Goal: Task Accomplishment & Management: Manage account settings

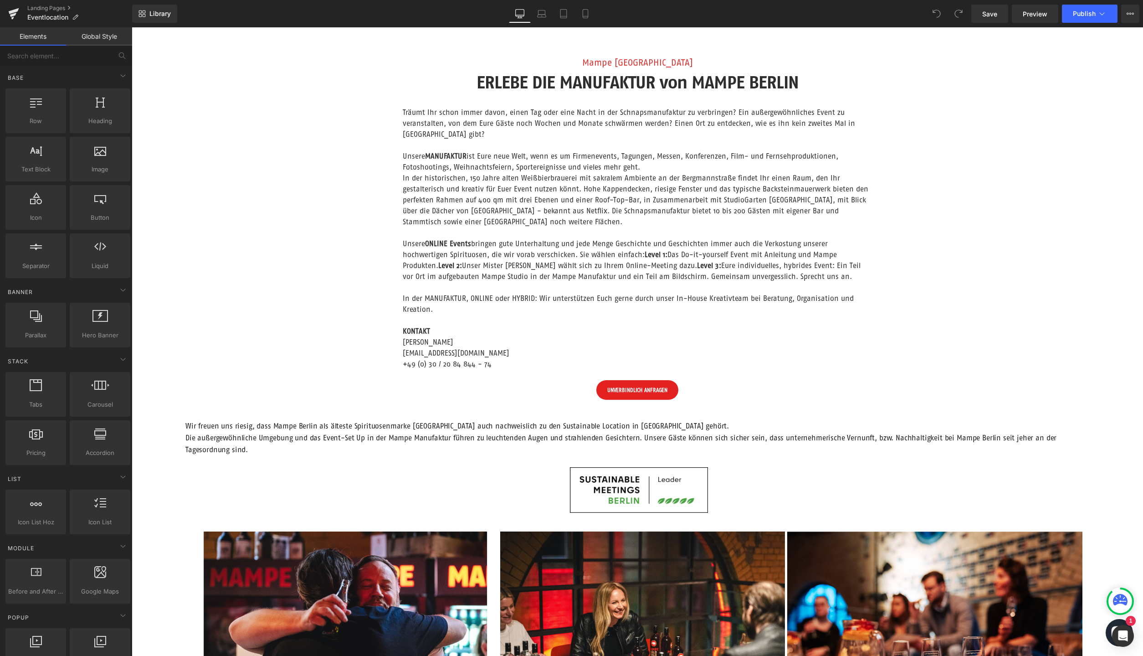
scroll to position [299, 0]
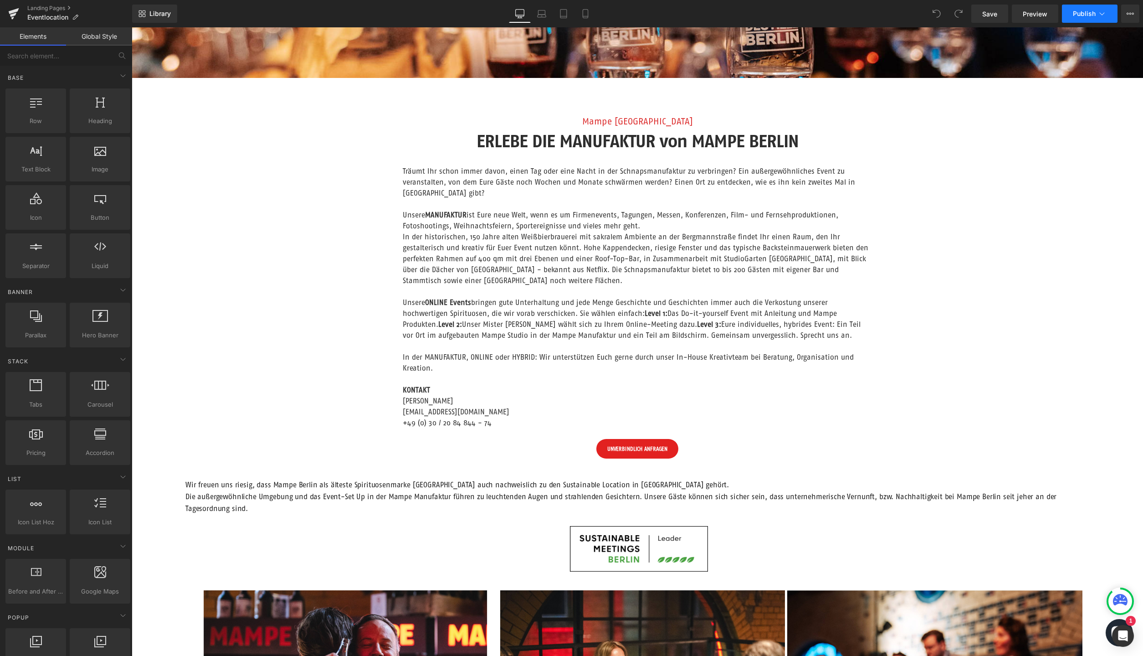
click at [1088, 10] on button "Publish" at bounding box center [1090, 14] width 56 height 18
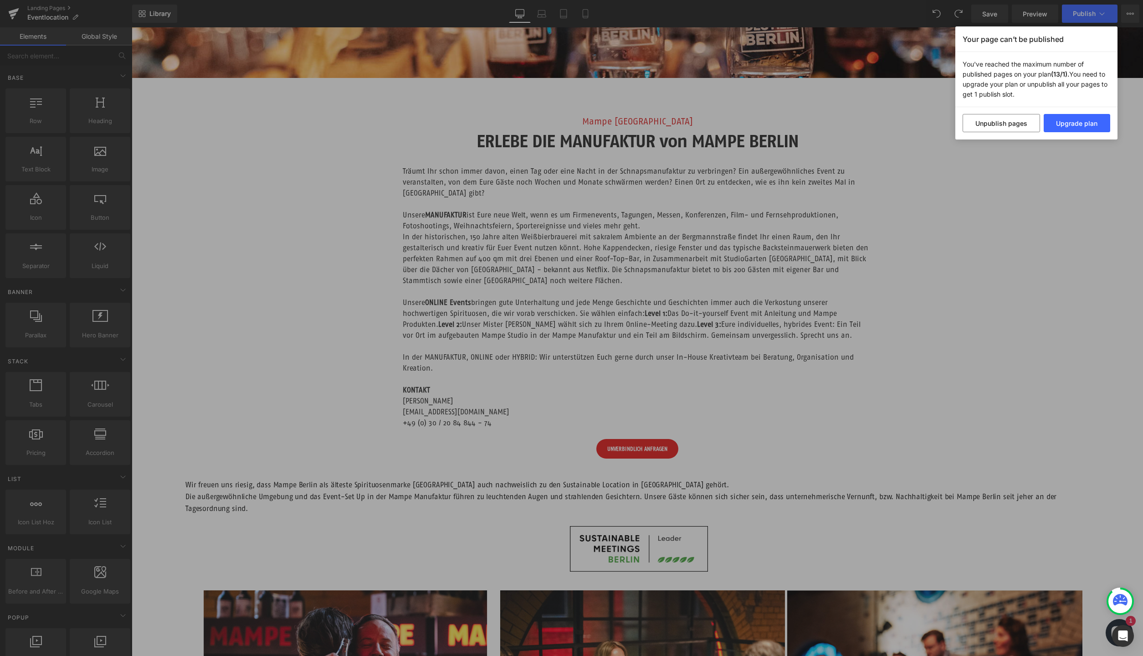
click at [1081, 182] on div "Your page can’t be published You've reached the maximum number of published pag…" at bounding box center [571, 328] width 1143 height 656
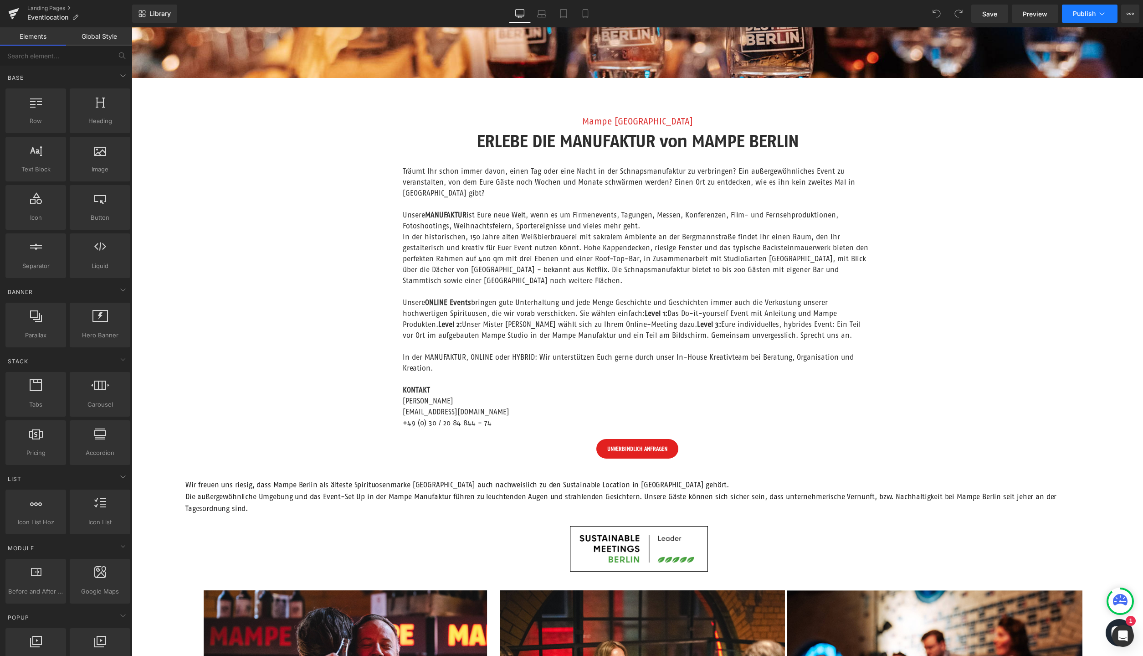
click at [1087, 20] on button "Publish" at bounding box center [1090, 14] width 56 height 18
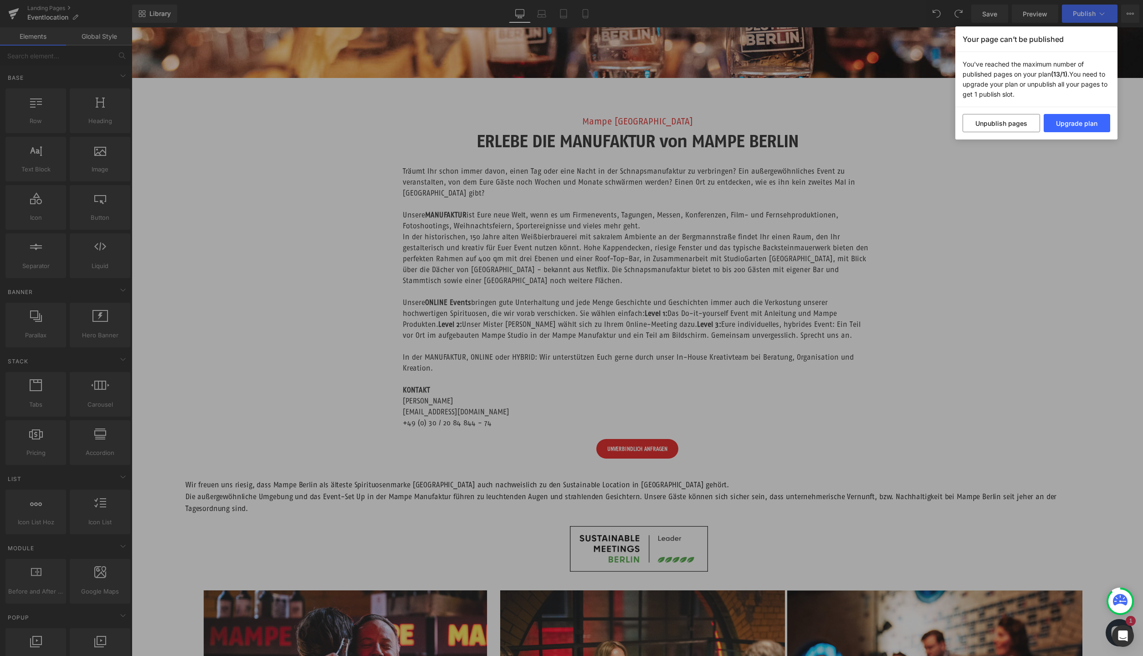
click at [990, 146] on div "Your page can’t be published You've reached the maximum number of published pag…" at bounding box center [571, 328] width 1143 height 656
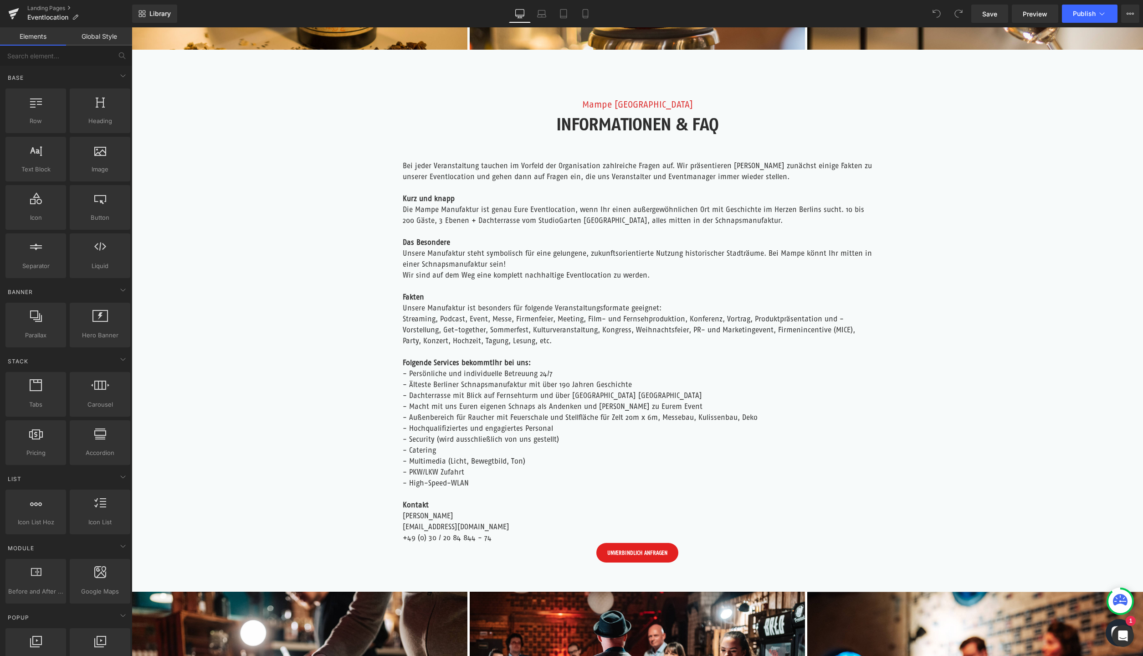
scroll to position [1724, 0]
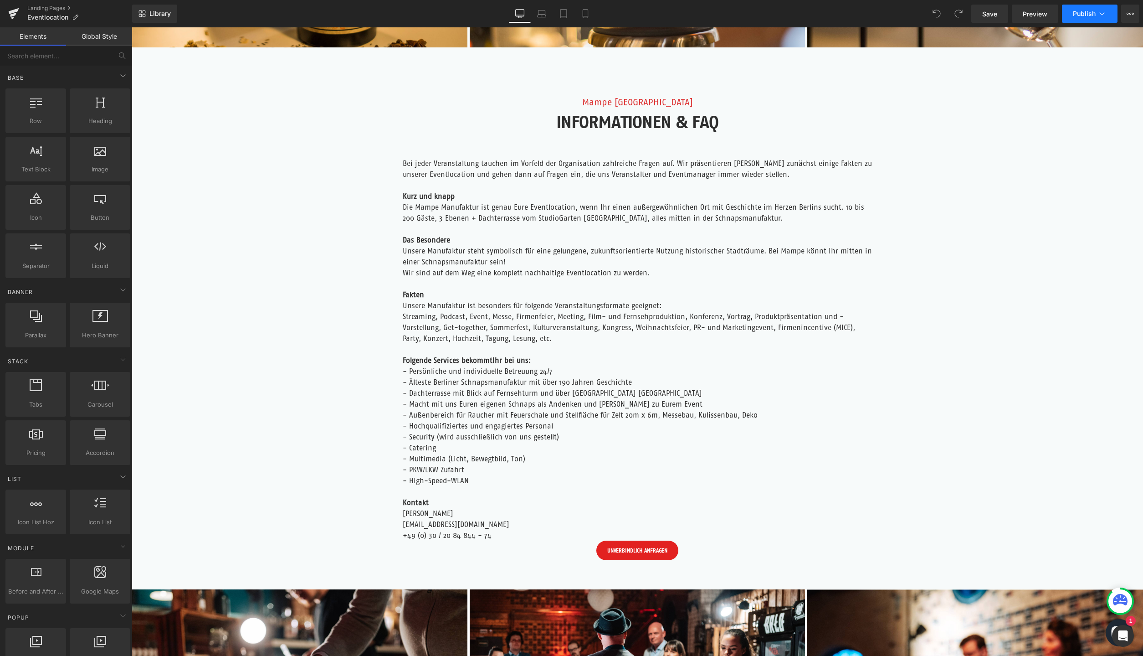
click at [1084, 10] on button "Publish" at bounding box center [1090, 14] width 56 height 18
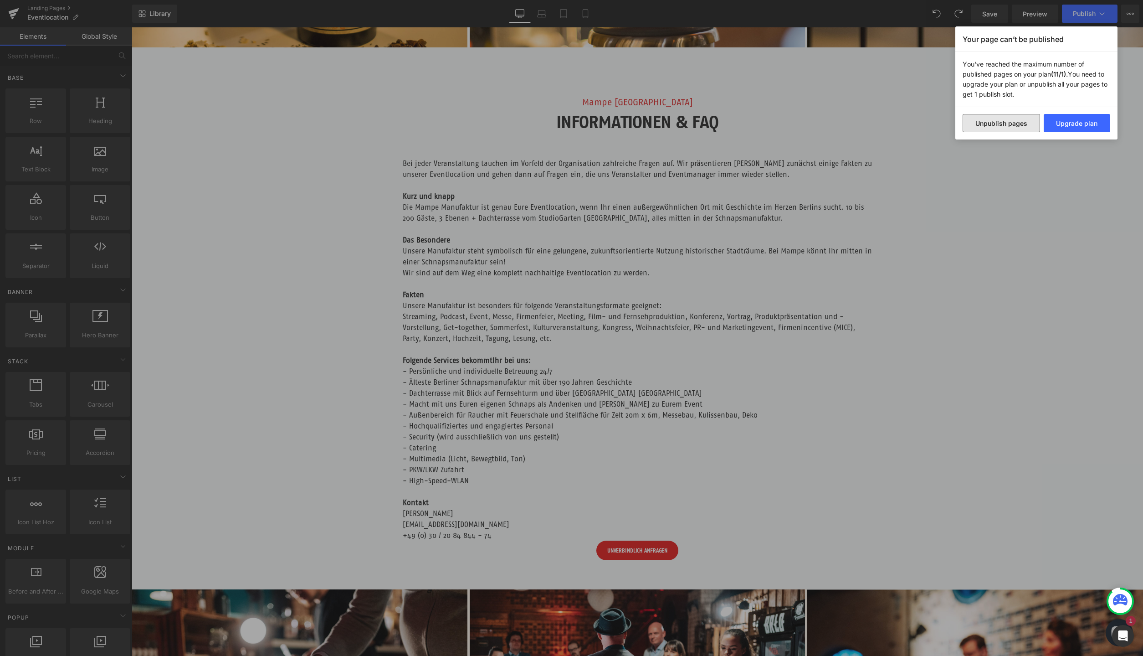
click at [988, 121] on button "Unpublish pages" at bounding box center [1001, 123] width 77 height 18
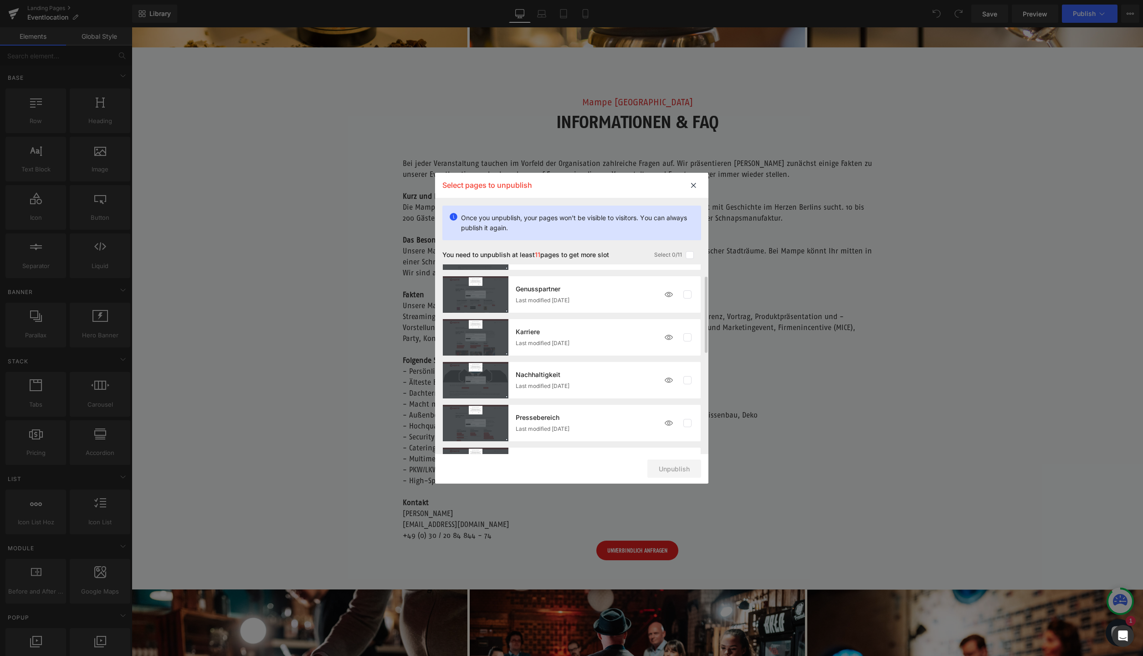
scroll to position [0, 0]
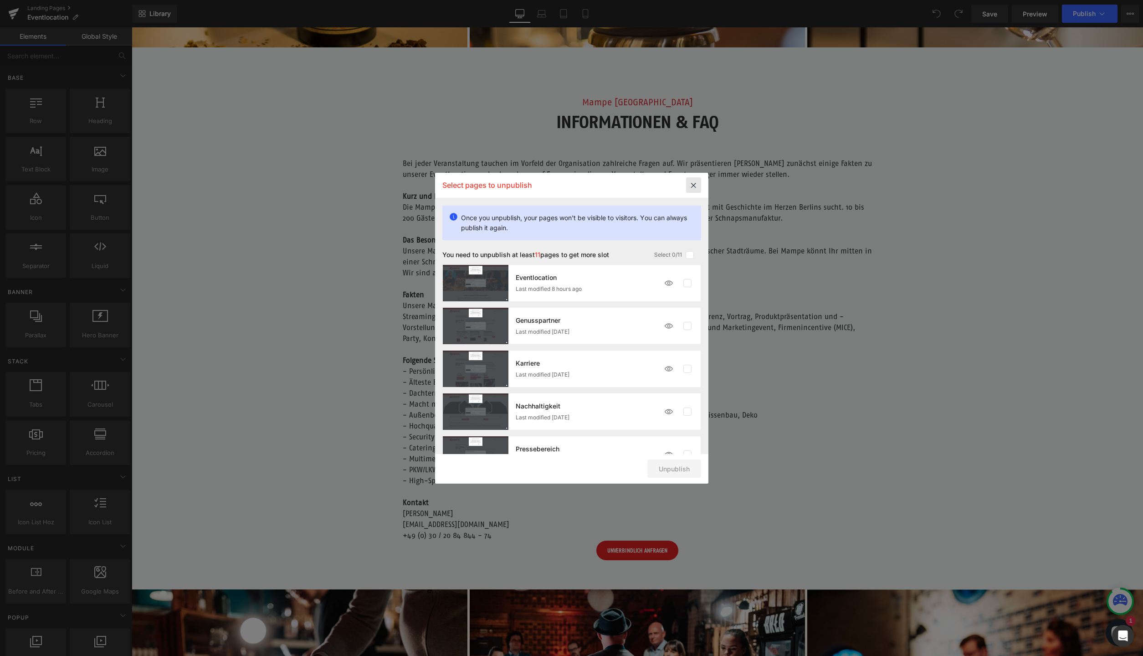
click at [692, 179] on icon at bounding box center [693, 184] width 15 height 15
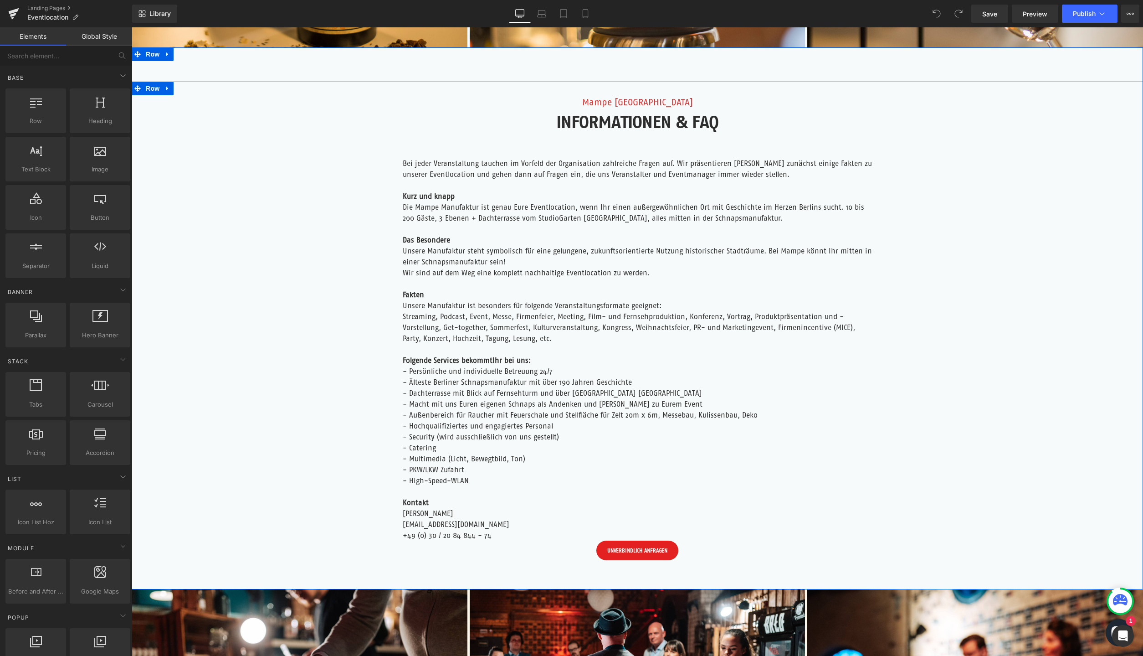
click at [226, 170] on div "Mampe Berlin Text Block INFORMATIONEN & FAQ Heading Bei jeder Veranstaltung tau…" at bounding box center [638, 331] width 1012 height 499
